Goal: Task Accomplishment & Management: Use online tool/utility

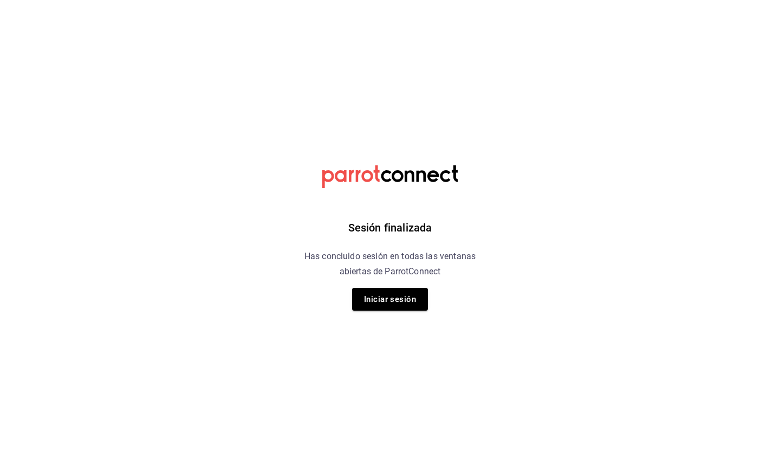
click at [388, 311] on div "Sesión finalizada Has concluido sesión en todas las ventanas abiertas de Parrot…" at bounding box center [391, 238] width 274 height 476
click at [388, 309] on button "Iniciar sesión" at bounding box center [390, 299] width 76 height 23
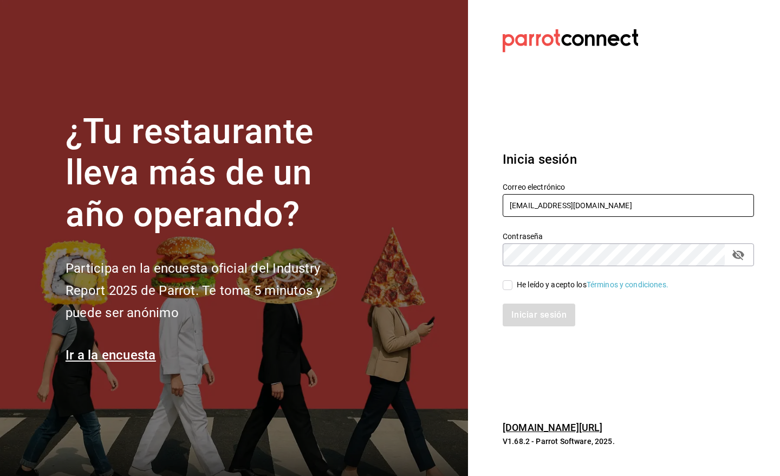
click at [602, 198] on input "[EMAIL_ADDRESS][DOMAIN_NAME]" at bounding box center [628, 205] width 251 height 23
type input "[EMAIL_ADDRESS][DOMAIN_NAME]"
drag, startPoint x: 505, startPoint y: 287, endPoint x: 510, endPoint y: 293, distance: 7.3
click at [505, 286] on input "He leído y acepto los Términos y condiciones." at bounding box center [508, 285] width 10 height 10
checkbox input "true"
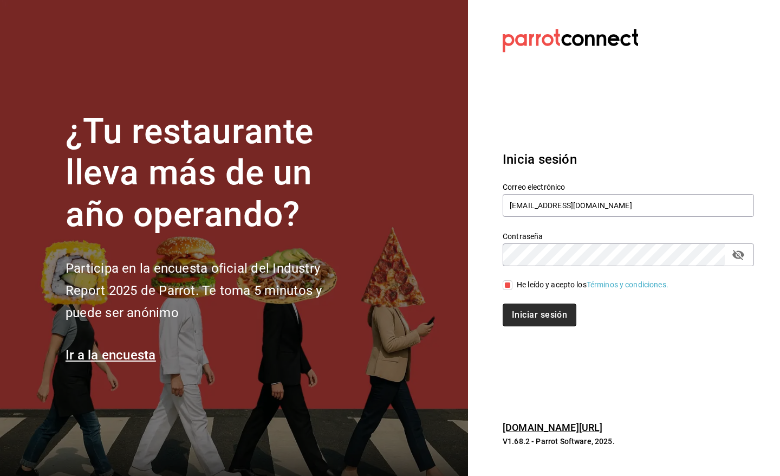
click at [523, 312] on button "Iniciar sesión" at bounding box center [540, 314] width 74 height 23
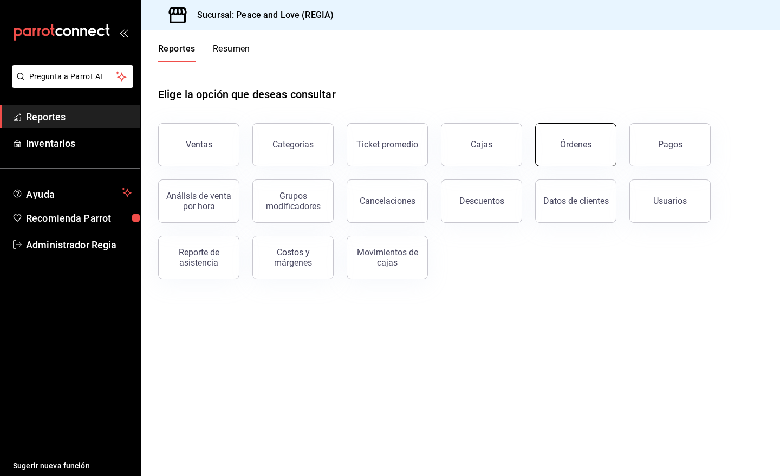
click at [599, 163] on button "Órdenes" at bounding box center [575, 144] width 81 height 43
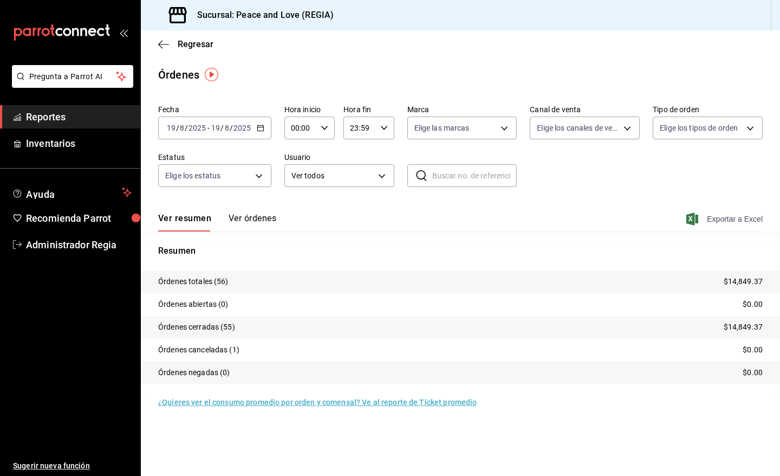
click at [707, 217] on span "Exportar a Excel" at bounding box center [726, 218] width 74 height 13
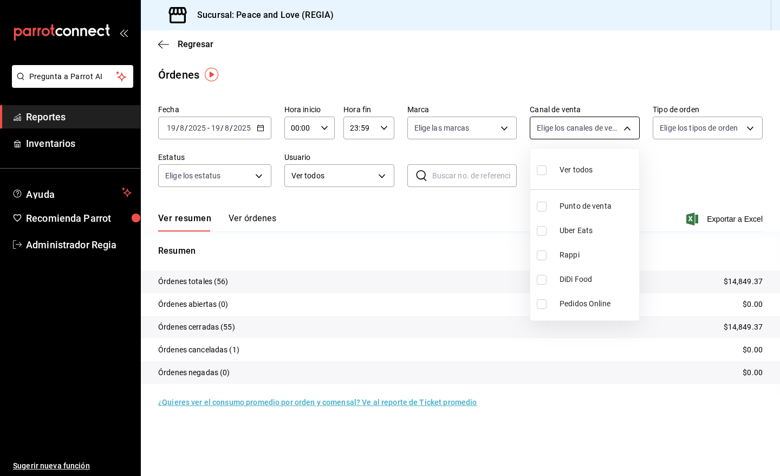
click at [629, 134] on body "Pregunta a Parrot AI Reportes Inventarios Ayuda Recomienda Parrot Administrador…" at bounding box center [390, 238] width 780 height 476
click at [611, 128] on div at bounding box center [390, 238] width 780 height 476
click at [611, 129] on body "Pregunta a Parrot AI Reportes Inventarios Ayuda Recomienda Parrot Administrador…" at bounding box center [390, 238] width 780 height 476
click at [544, 229] on input "checkbox" at bounding box center [542, 231] width 10 height 10
checkbox input "true"
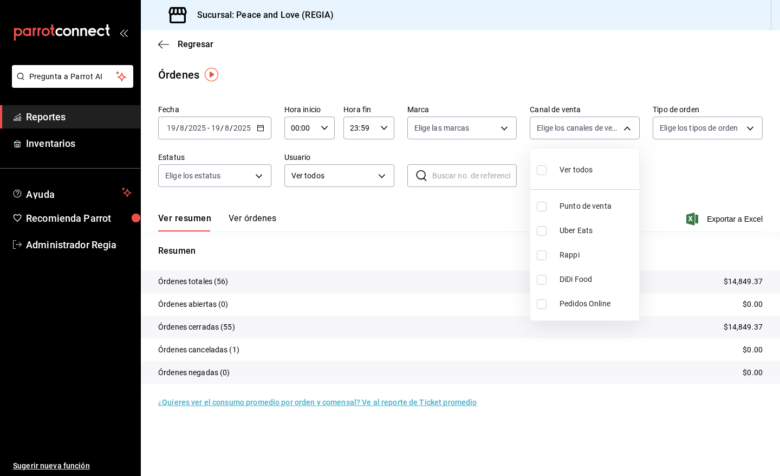
type input "UBER_EATS"
click at [544, 229] on input "checkbox" at bounding box center [542, 231] width 10 height 10
checkbox input "false"
click at [542, 255] on input "checkbox" at bounding box center [542, 255] width 10 height 10
checkbox input "true"
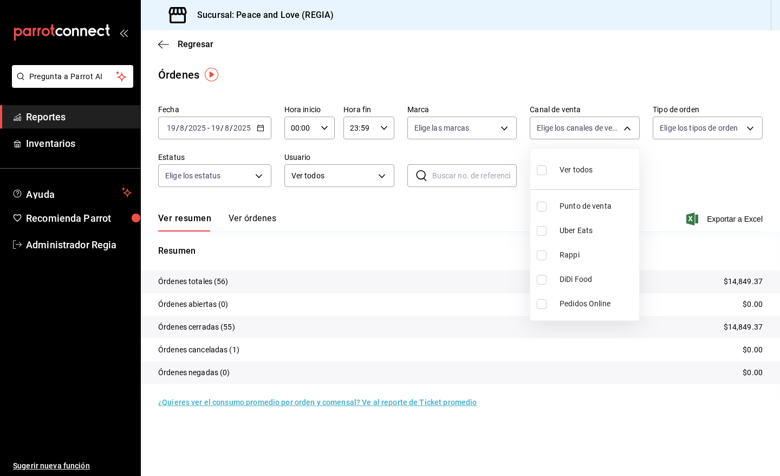
type input "RAPPI"
click at [542, 255] on input "checkbox" at bounding box center [542, 255] width 10 height 10
checkbox input "false"
click at [454, 282] on div at bounding box center [390, 238] width 780 height 476
click at [198, 42] on span "Regresar" at bounding box center [196, 44] width 36 height 10
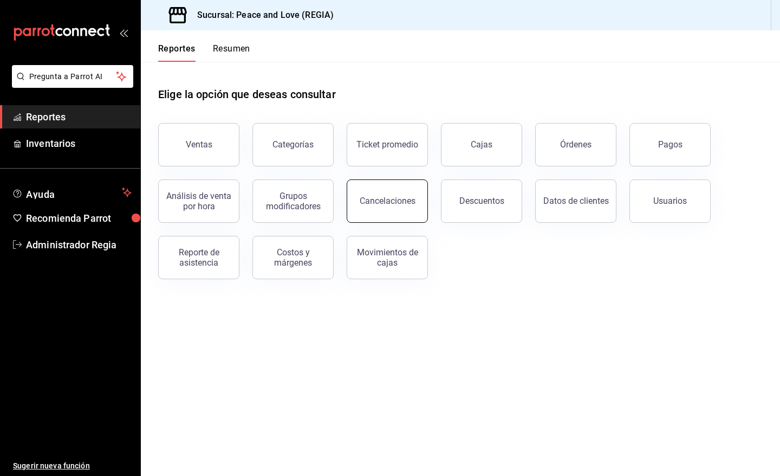
click at [396, 214] on button "Cancelaciones" at bounding box center [387, 200] width 81 height 43
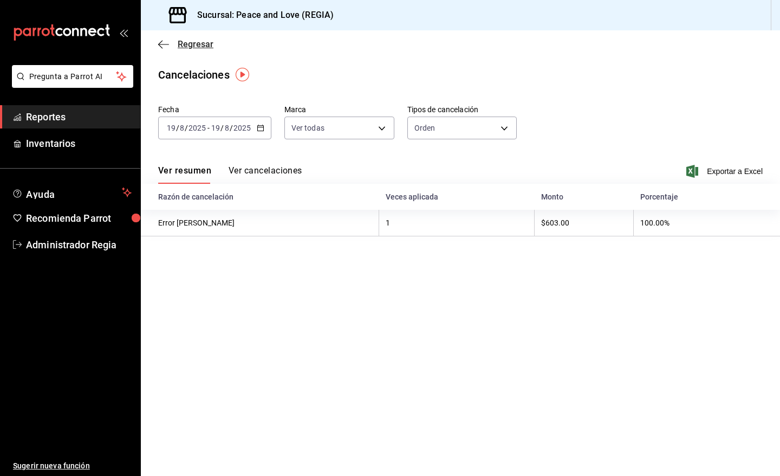
click at [185, 40] on span "Regresar" at bounding box center [196, 44] width 36 height 10
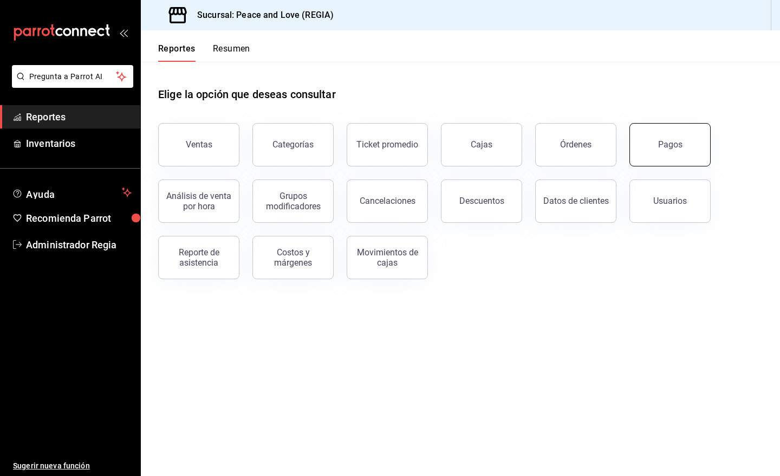
click at [651, 150] on button "Pagos" at bounding box center [670, 144] width 81 height 43
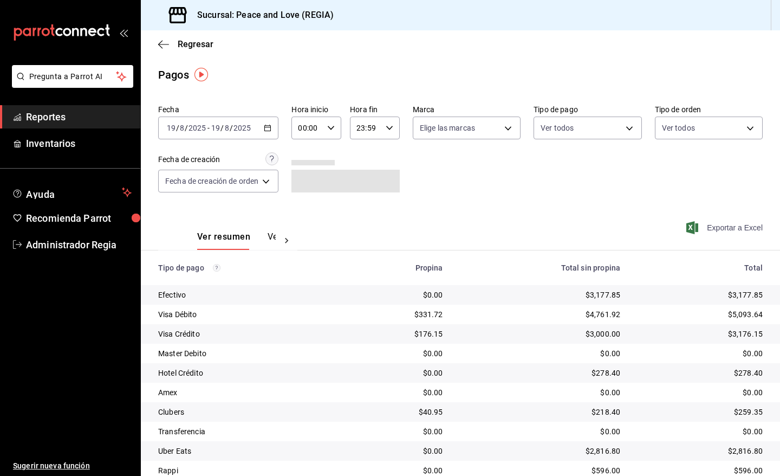
click at [729, 227] on span "Exportar a Excel" at bounding box center [726, 227] width 74 height 13
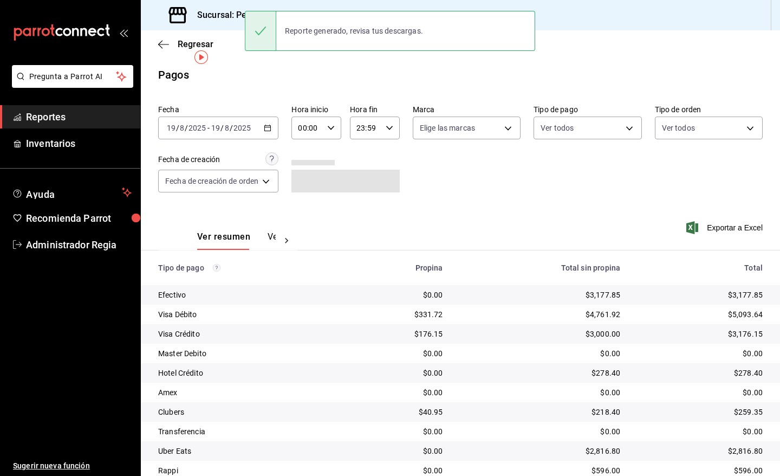
scroll to position [41, 0]
